Goal: Information Seeking & Learning: Learn about a topic

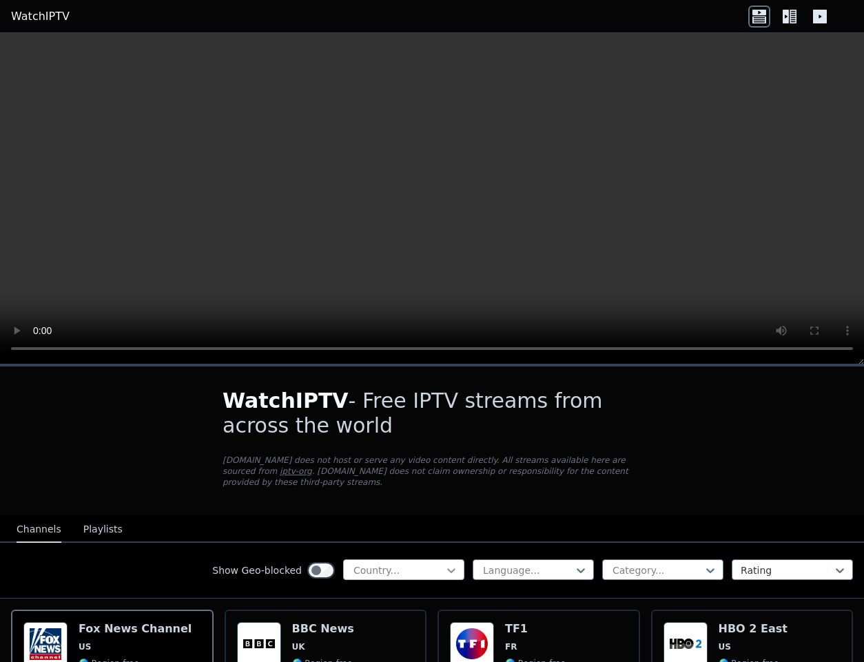
click at [449, 564] on icon at bounding box center [452, 571] width 14 height 14
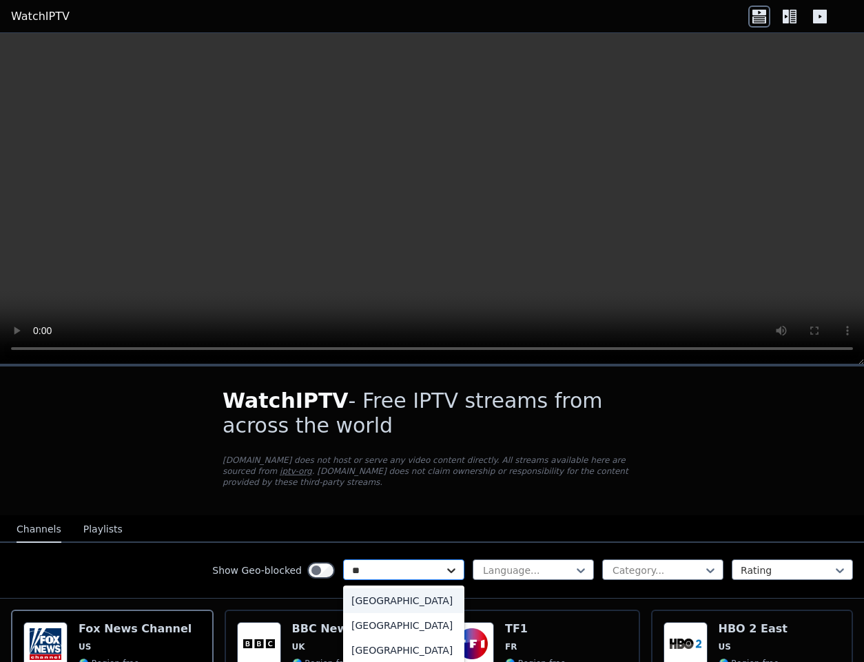
type input "***"
click at [429, 602] on div "[GEOGRAPHIC_DATA]" at bounding box center [403, 601] width 121 height 25
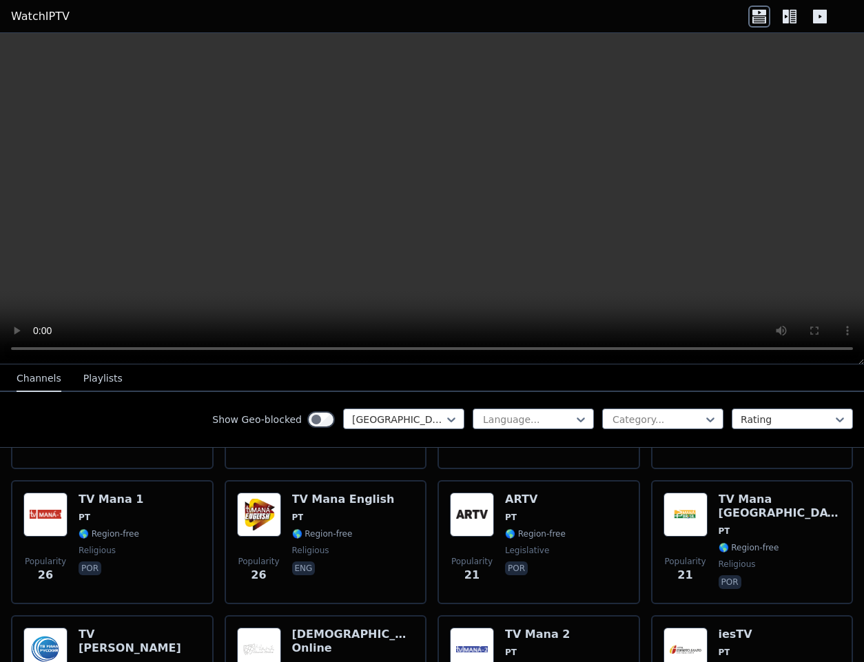
scroll to position [672, 0]
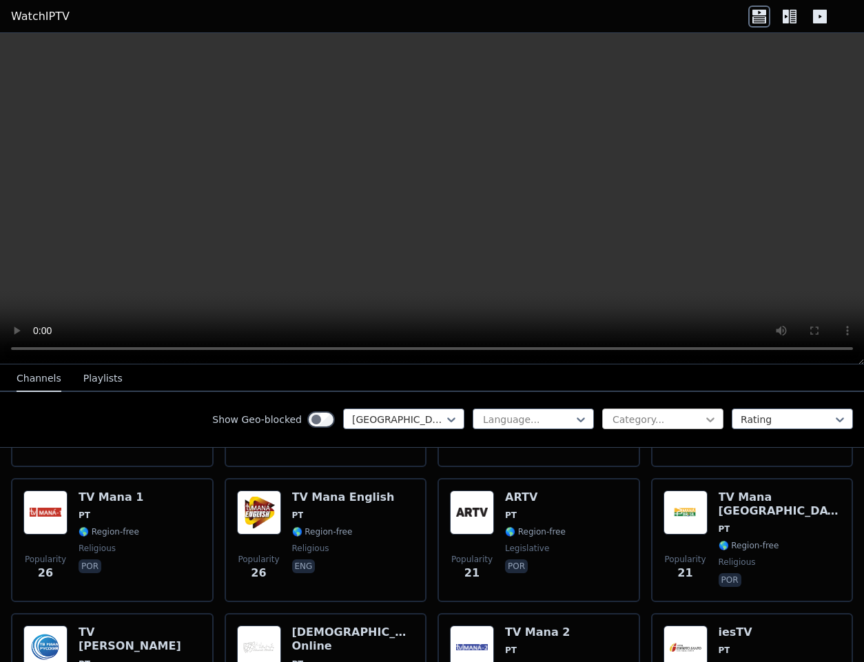
click at [711, 418] on icon at bounding box center [711, 420] width 14 height 14
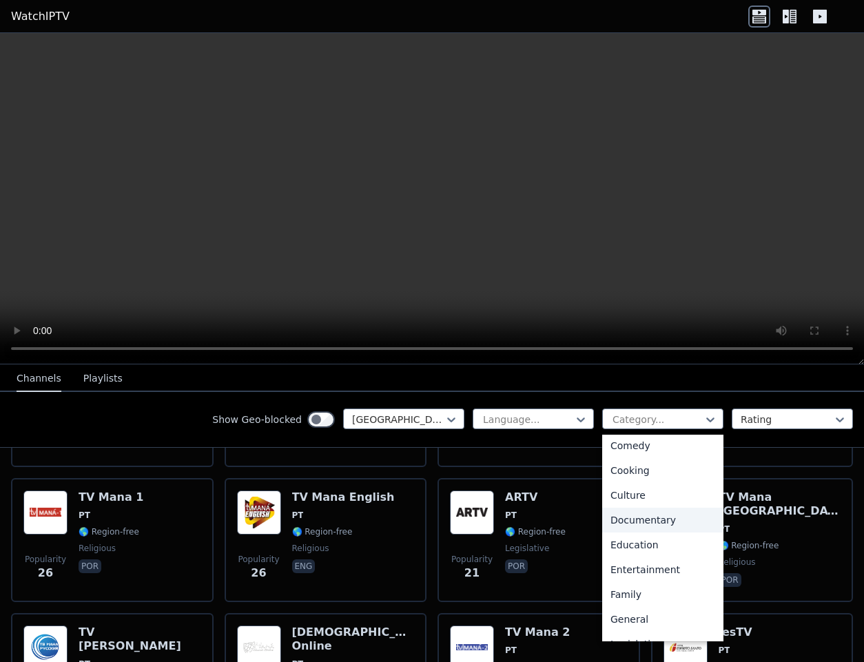
scroll to position [0, 0]
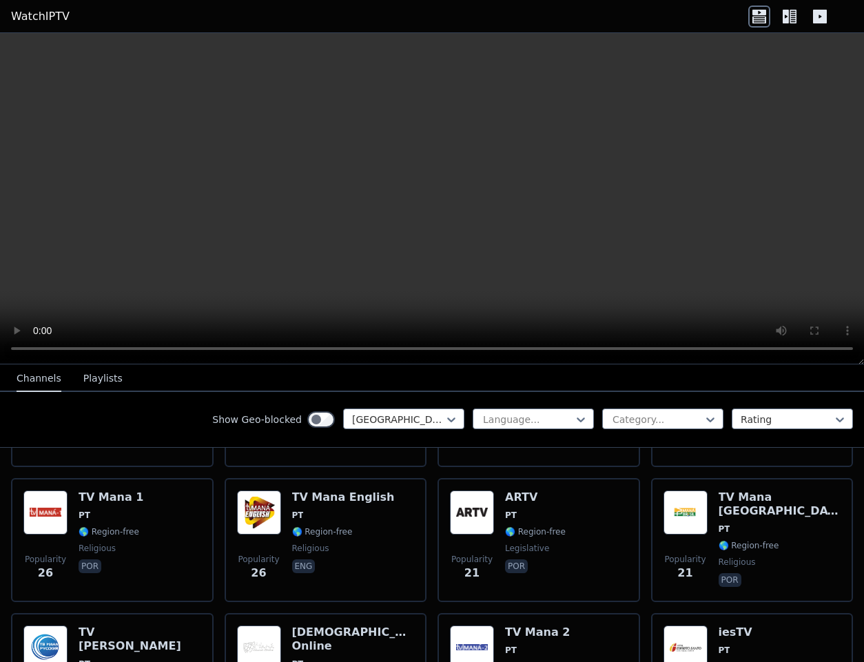
click at [584, 431] on div "Show Geo-blocked Portugal Language... Category... Rating" at bounding box center [432, 420] width 864 height 56
click at [455, 421] on icon at bounding box center [452, 420] width 14 height 14
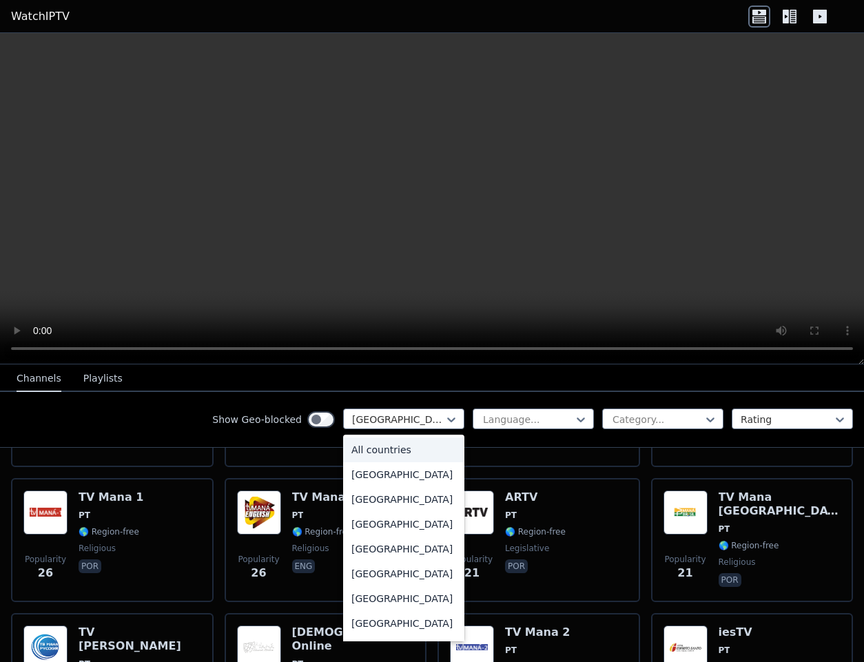
click at [399, 452] on div "All countries" at bounding box center [403, 450] width 121 height 25
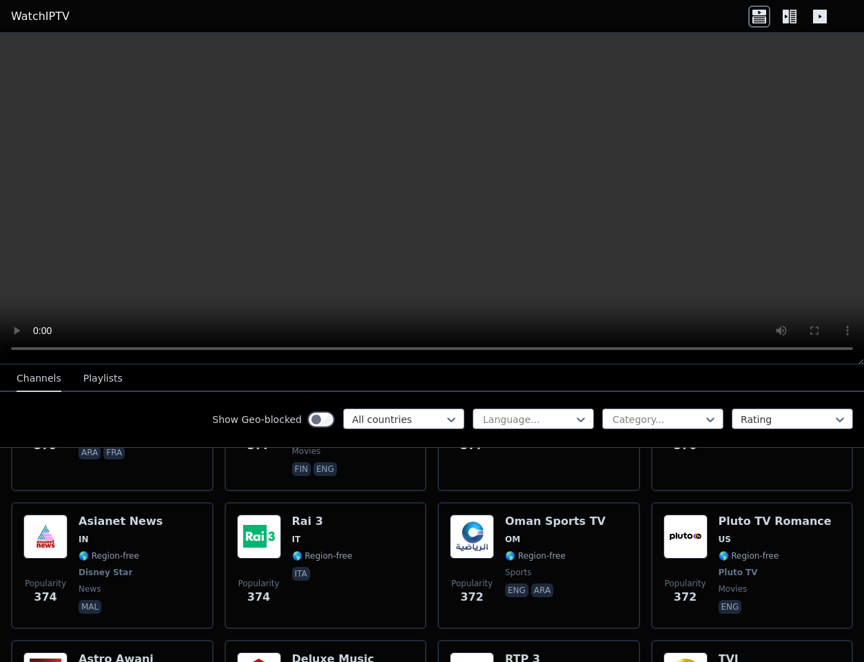
scroll to position [7314, 0]
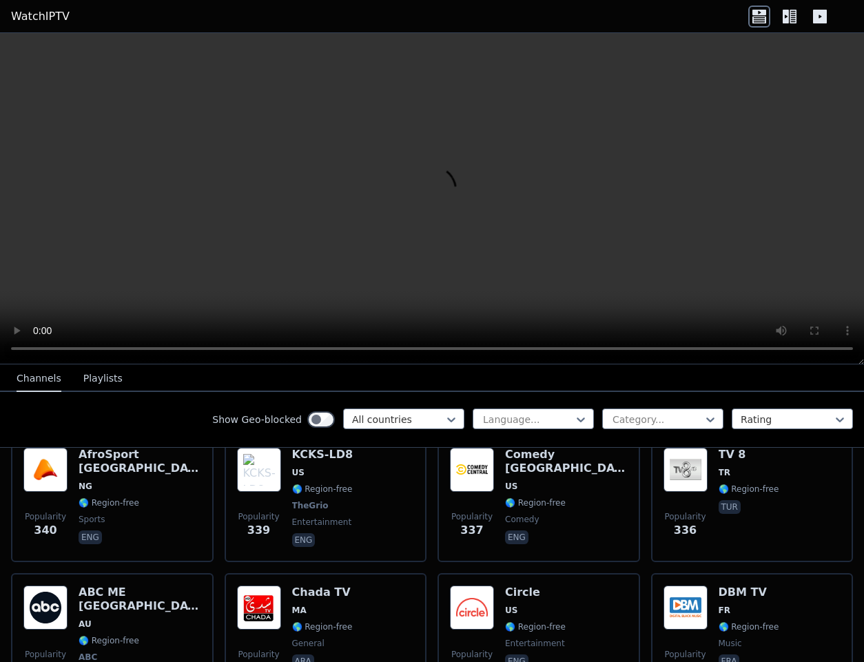
scroll to position [8216, 0]
